Goal: Task Accomplishment & Management: Complete application form

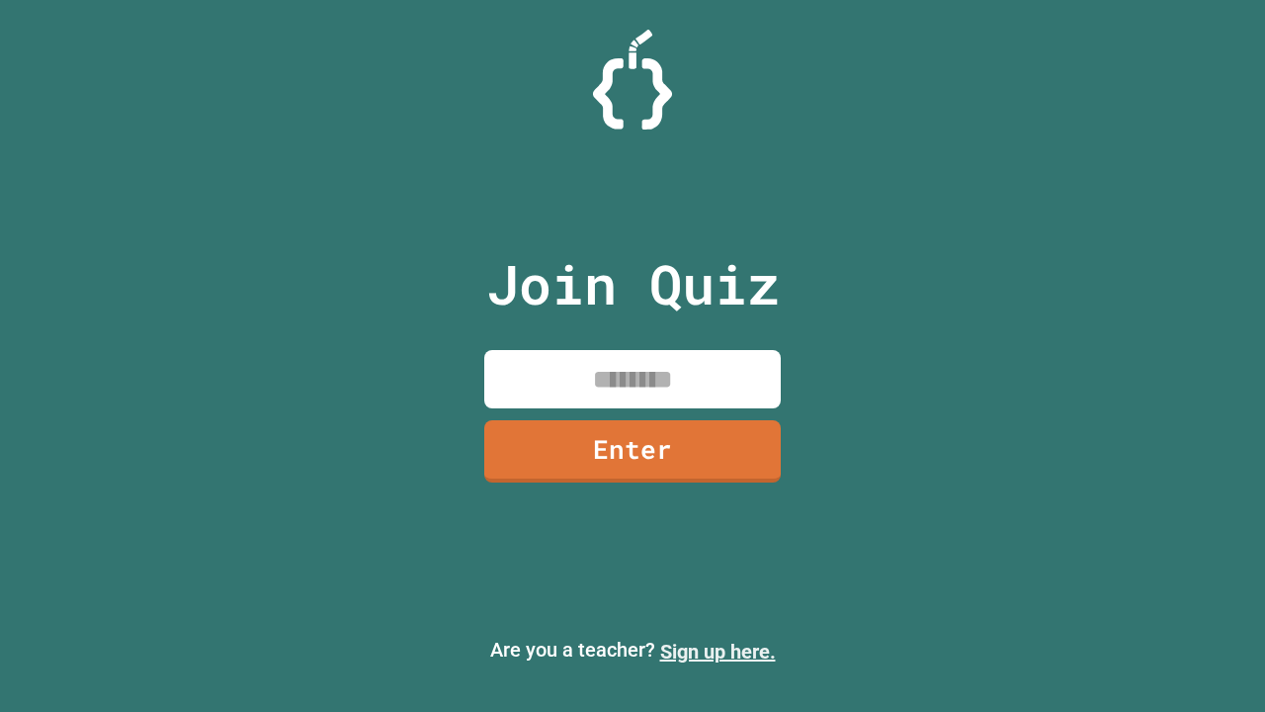
click at [717, 651] on link "Sign up here." at bounding box center [718, 651] width 116 height 24
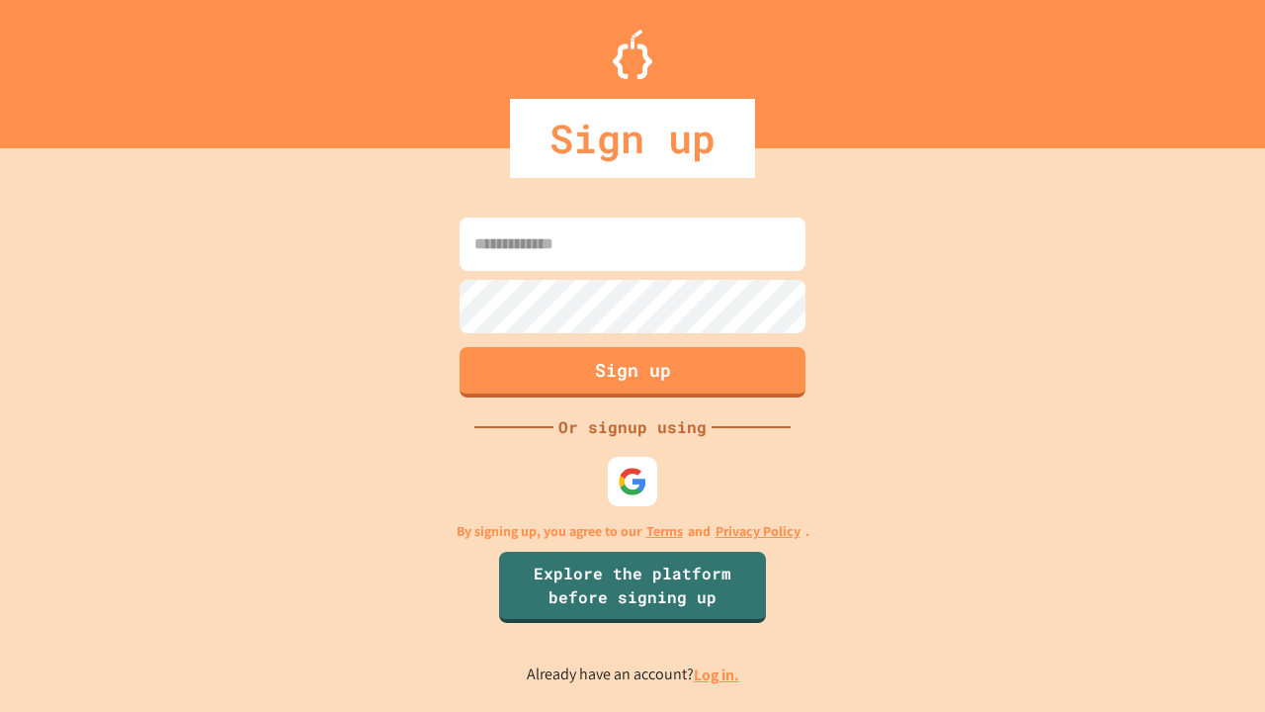
click at [717, 674] on link "Log in." at bounding box center [716, 674] width 45 height 21
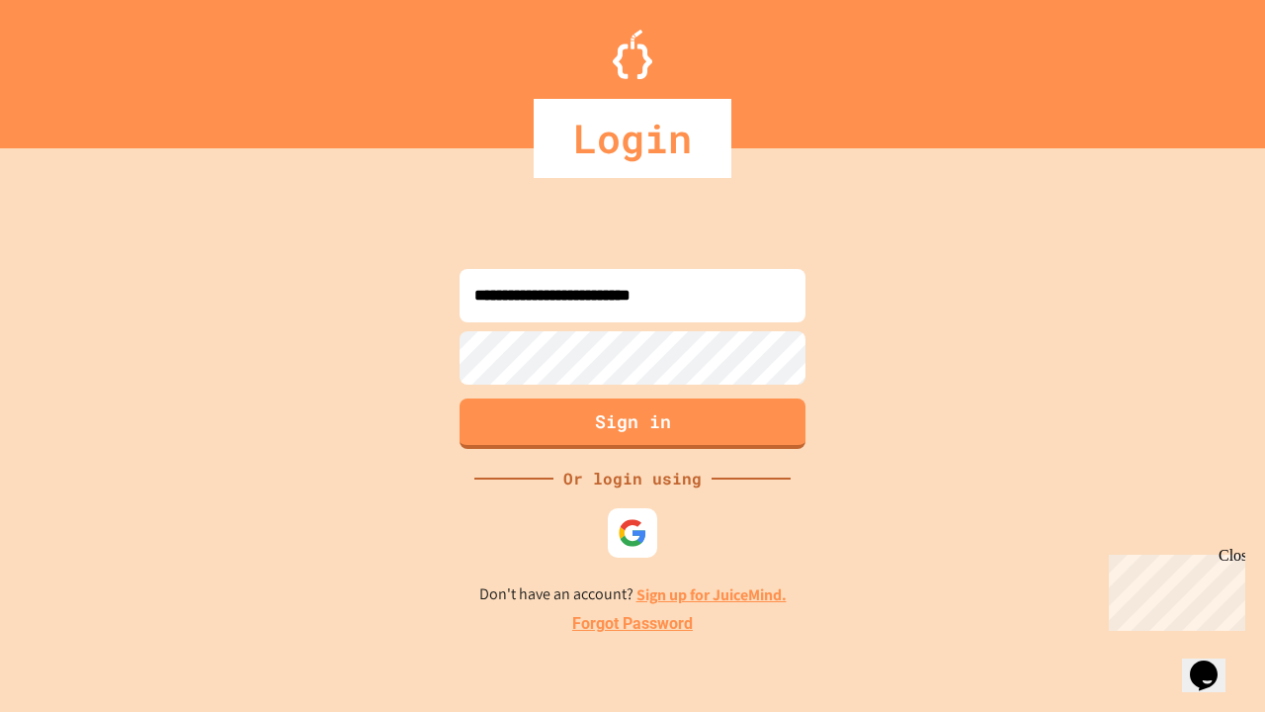
type input "**********"
